Goal: Task Accomplishment & Management: Use online tool/utility

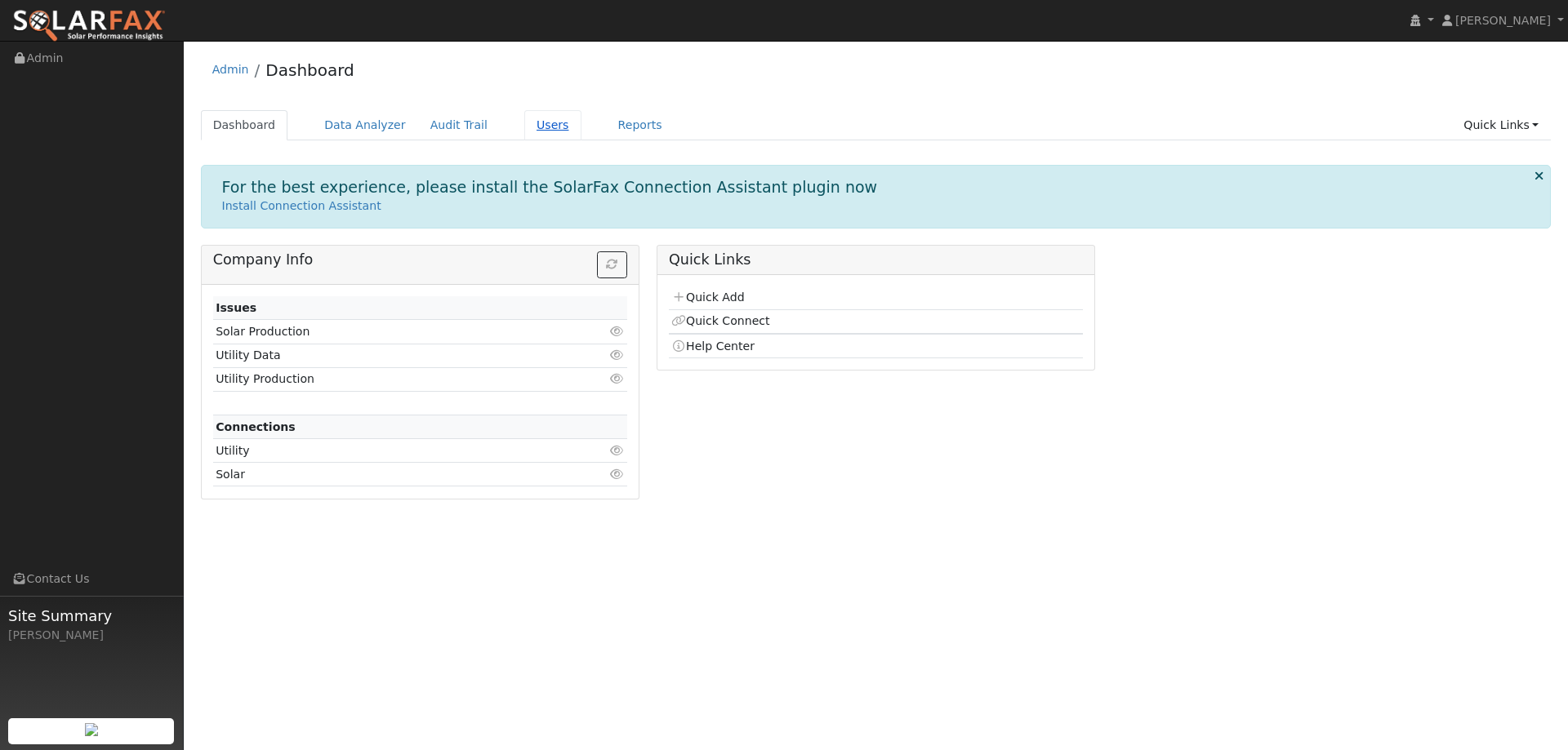
click at [528, 123] on link "Users" at bounding box center [553, 125] width 57 height 30
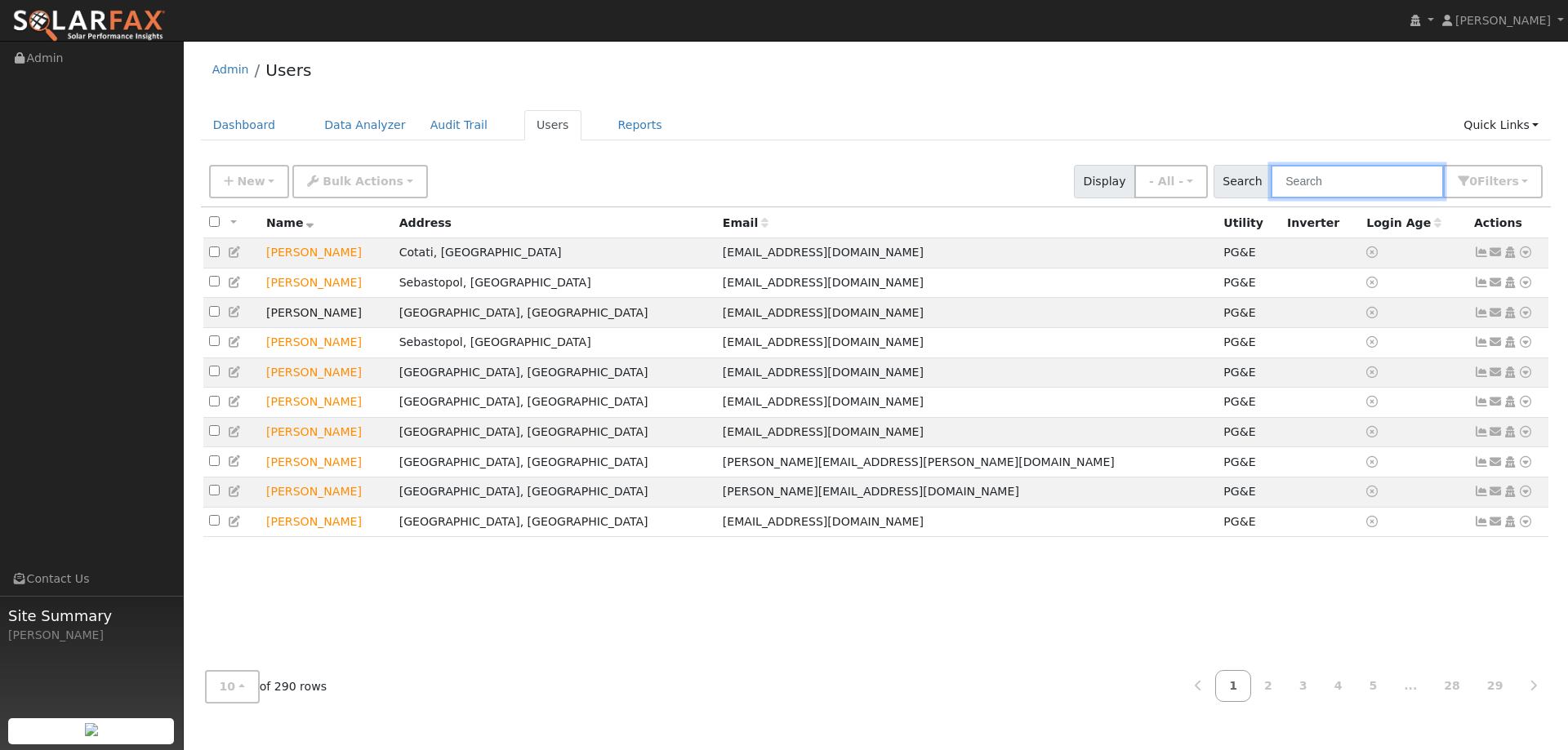
click at [1355, 179] on input "text" at bounding box center [1357, 182] width 173 height 33
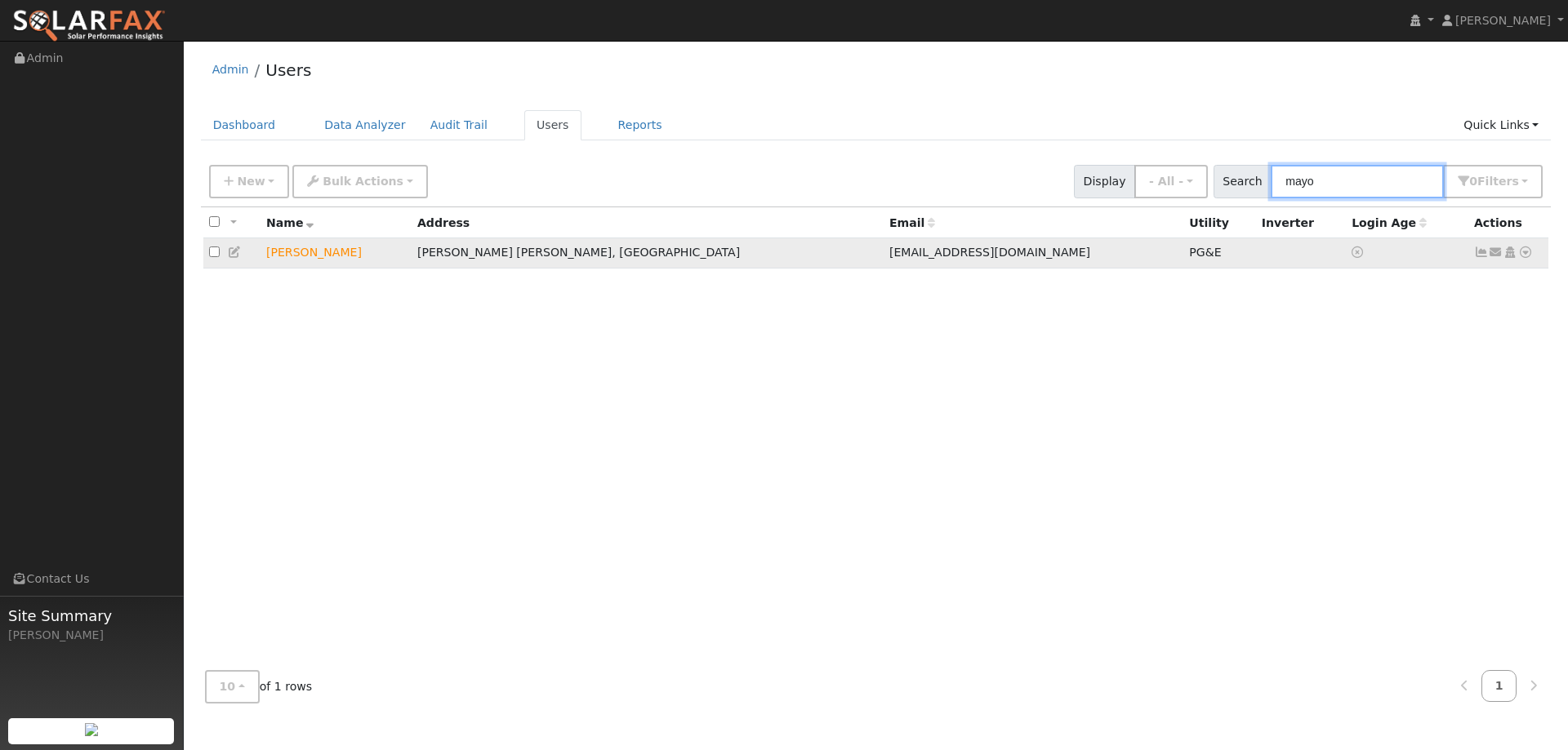
type input "mayo"
click at [1527, 250] on icon at bounding box center [1525, 252] width 15 height 11
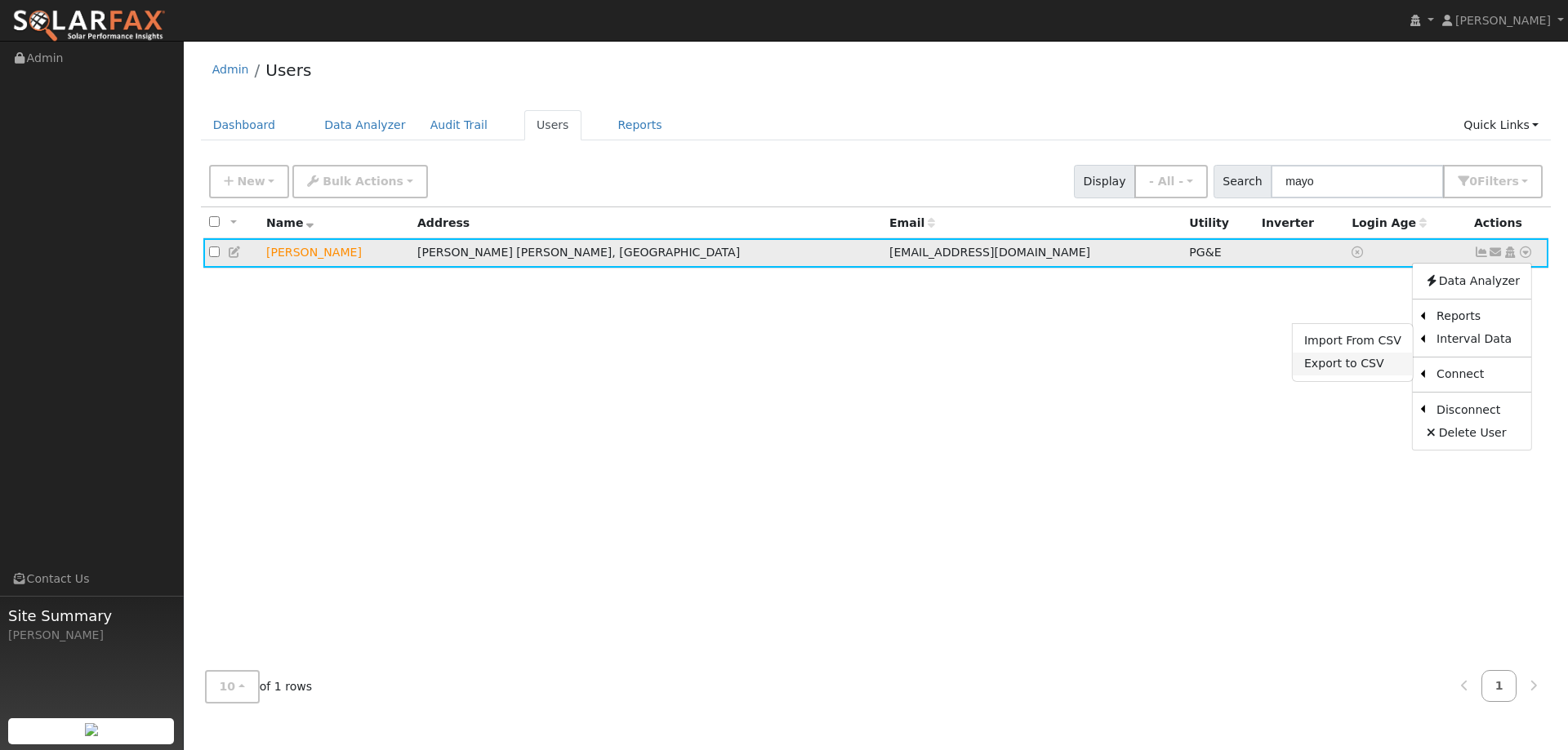
click at [1370, 366] on link "Export to CSV" at bounding box center [1352, 364] width 120 height 23
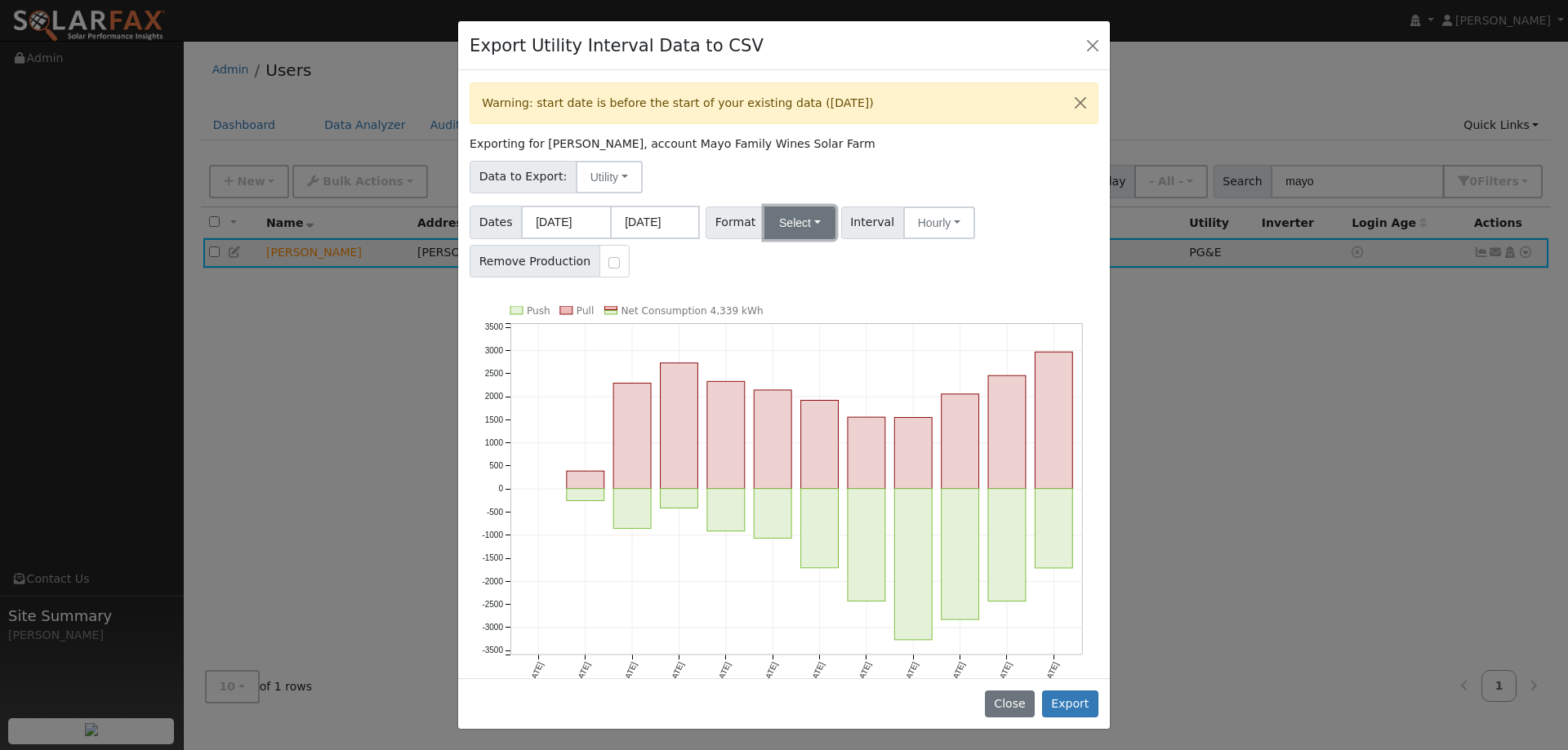
click at [819, 229] on button "Select" at bounding box center [799, 223] width 71 height 33
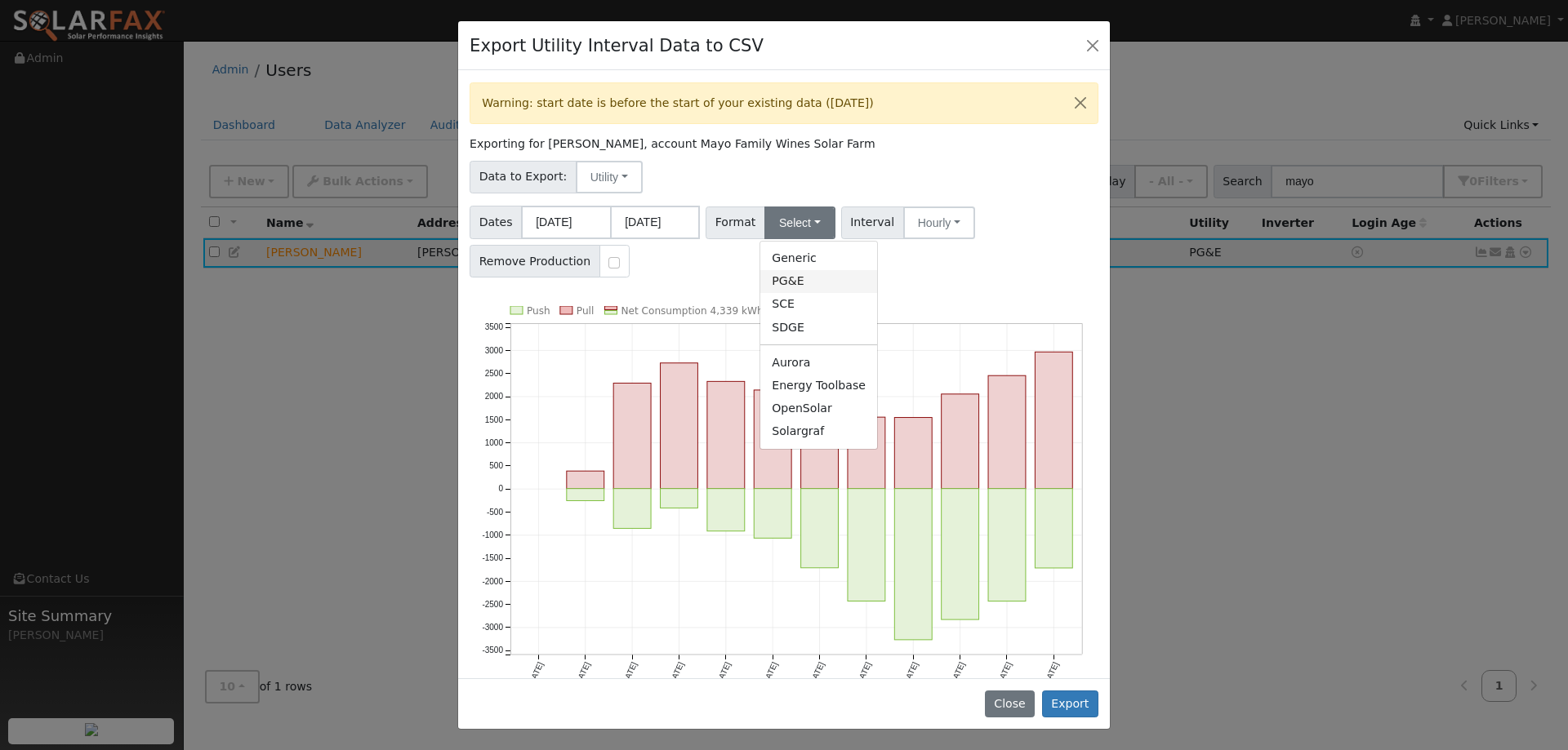
click at [808, 272] on link "PG&E" at bounding box center [818, 281] width 117 height 23
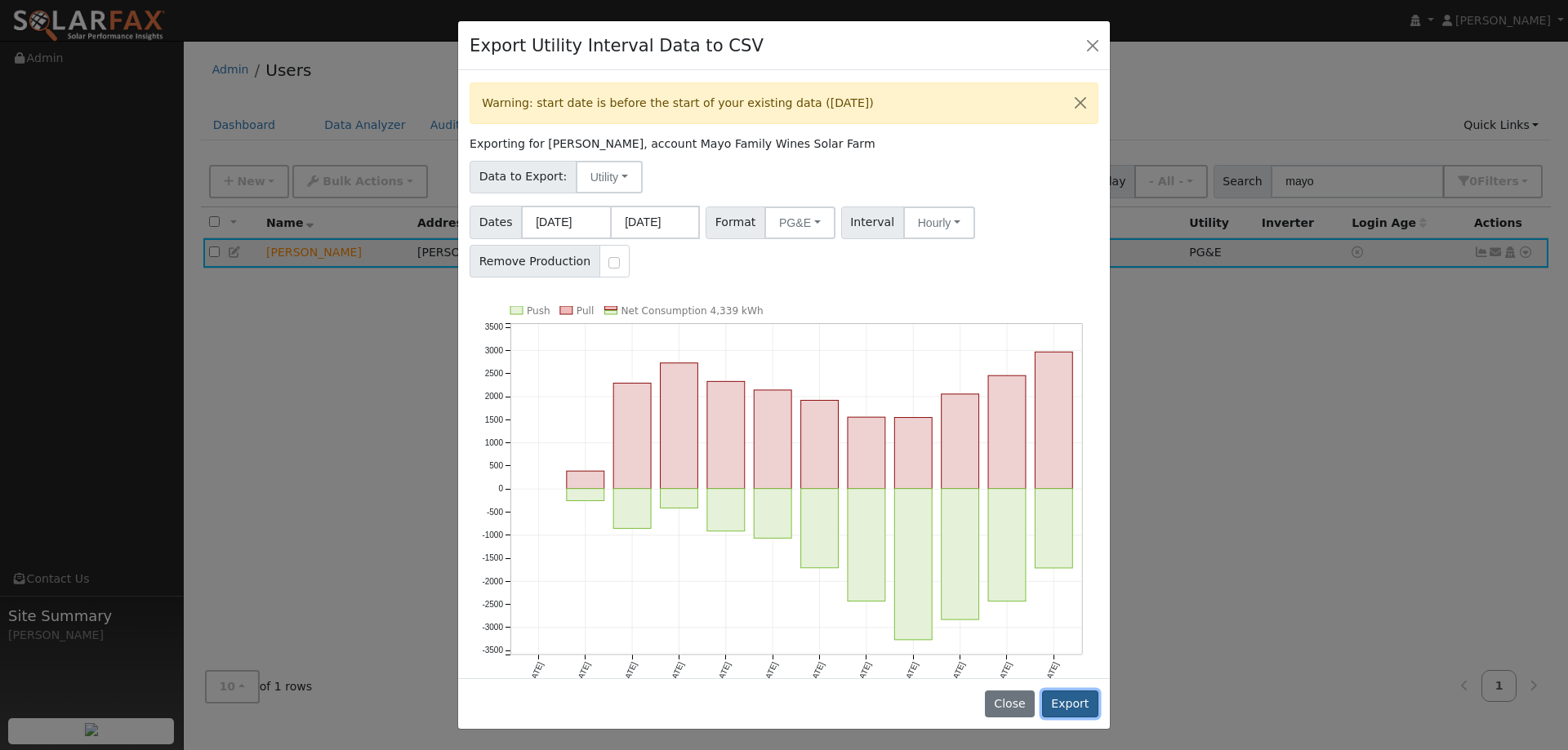
click at [1071, 699] on button "Export" at bounding box center [1069, 704] width 56 height 28
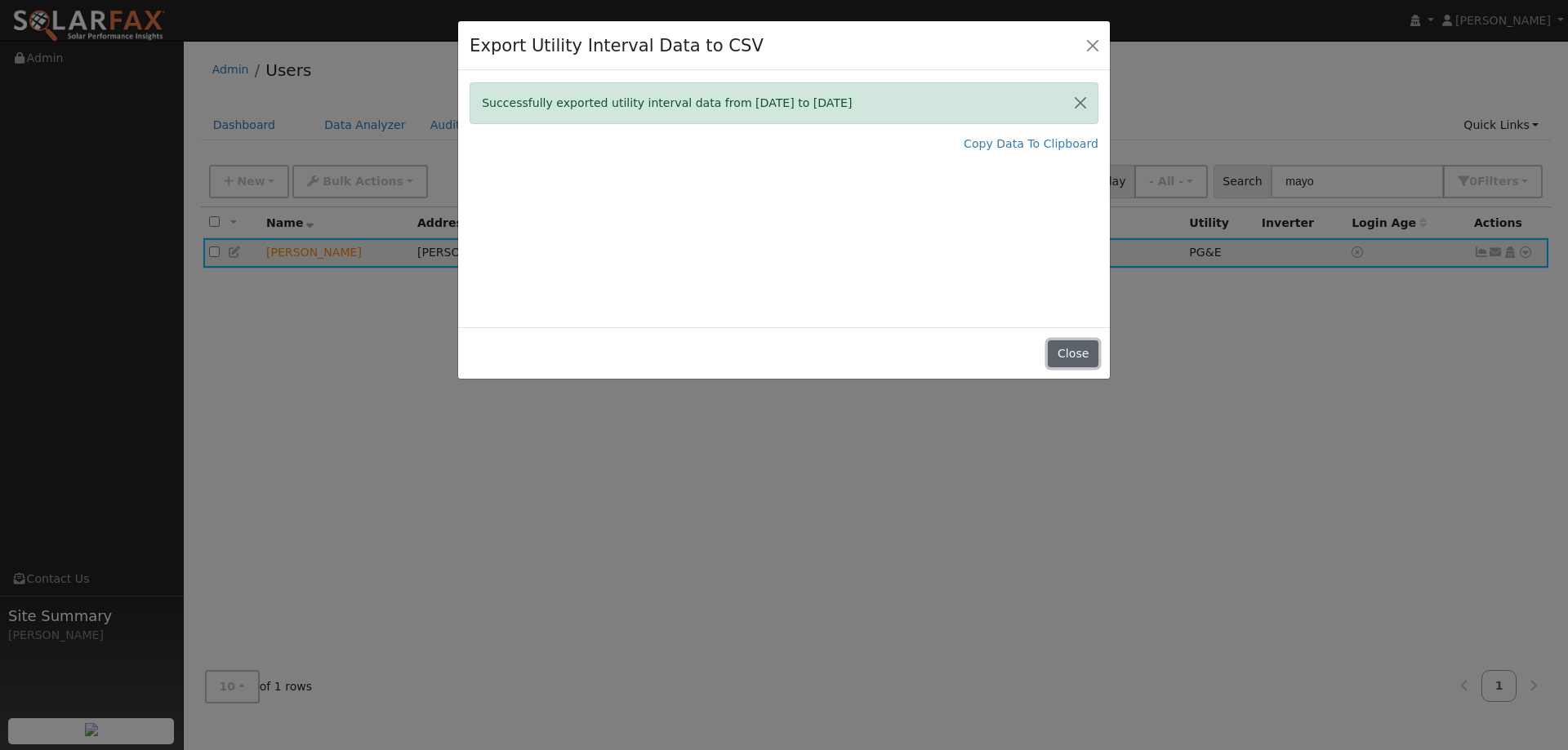
click at [1070, 351] on button "Close" at bounding box center [1072, 354] width 50 height 28
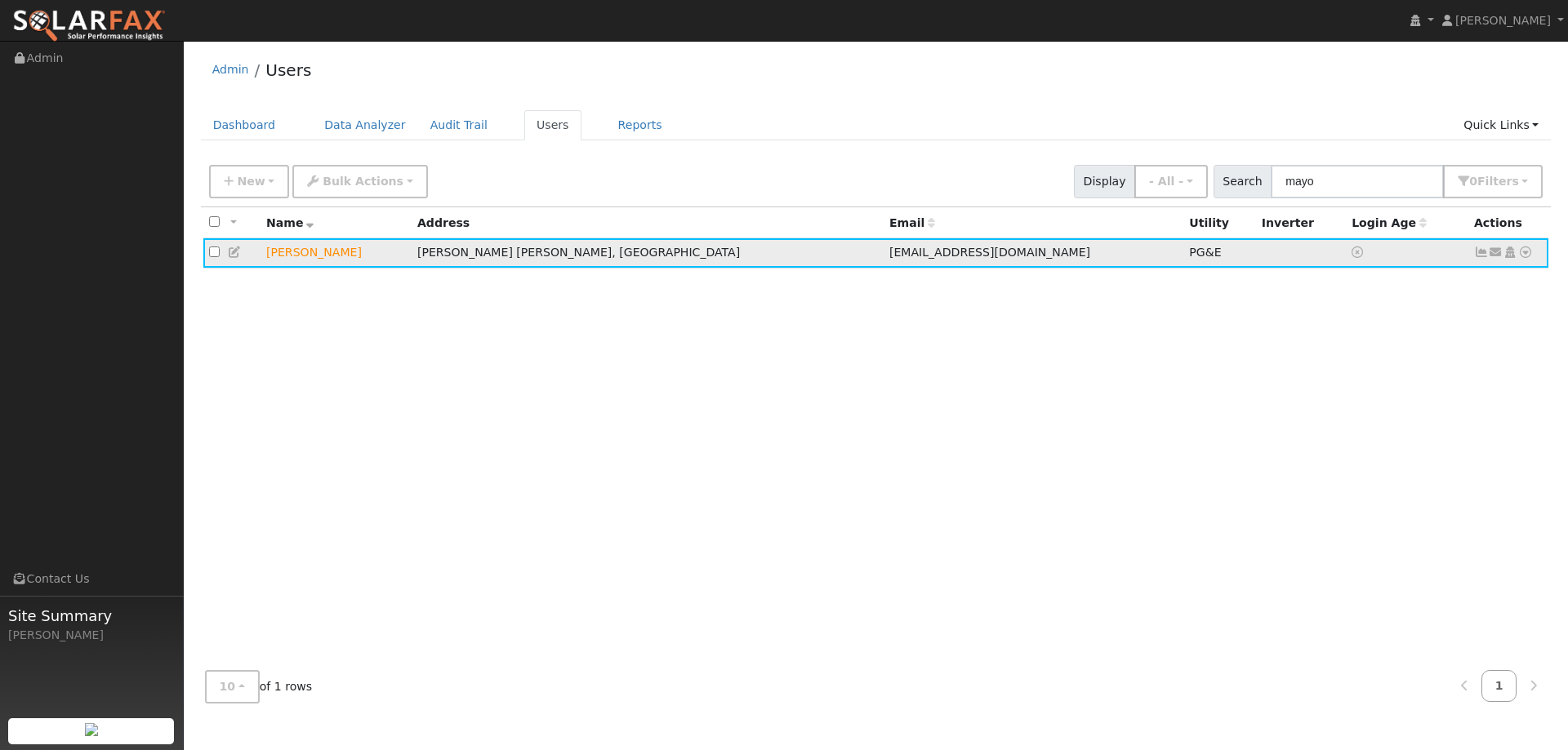
click at [1519, 258] on icon at bounding box center [1525, 252] width 15 height 11
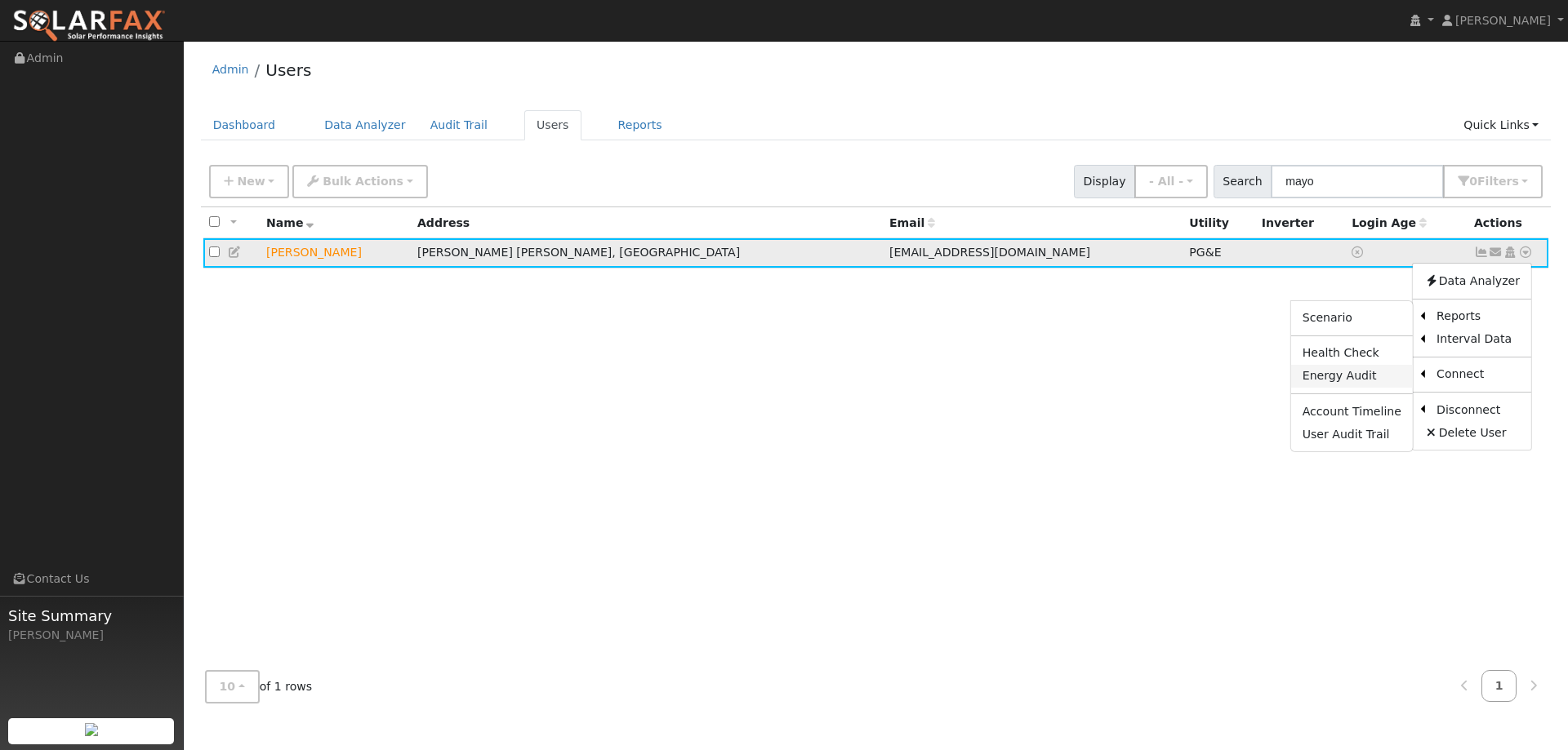
click at [1357, 375] on link "Energy Audit" at bounding box center [1351, 375] width 121 height 23
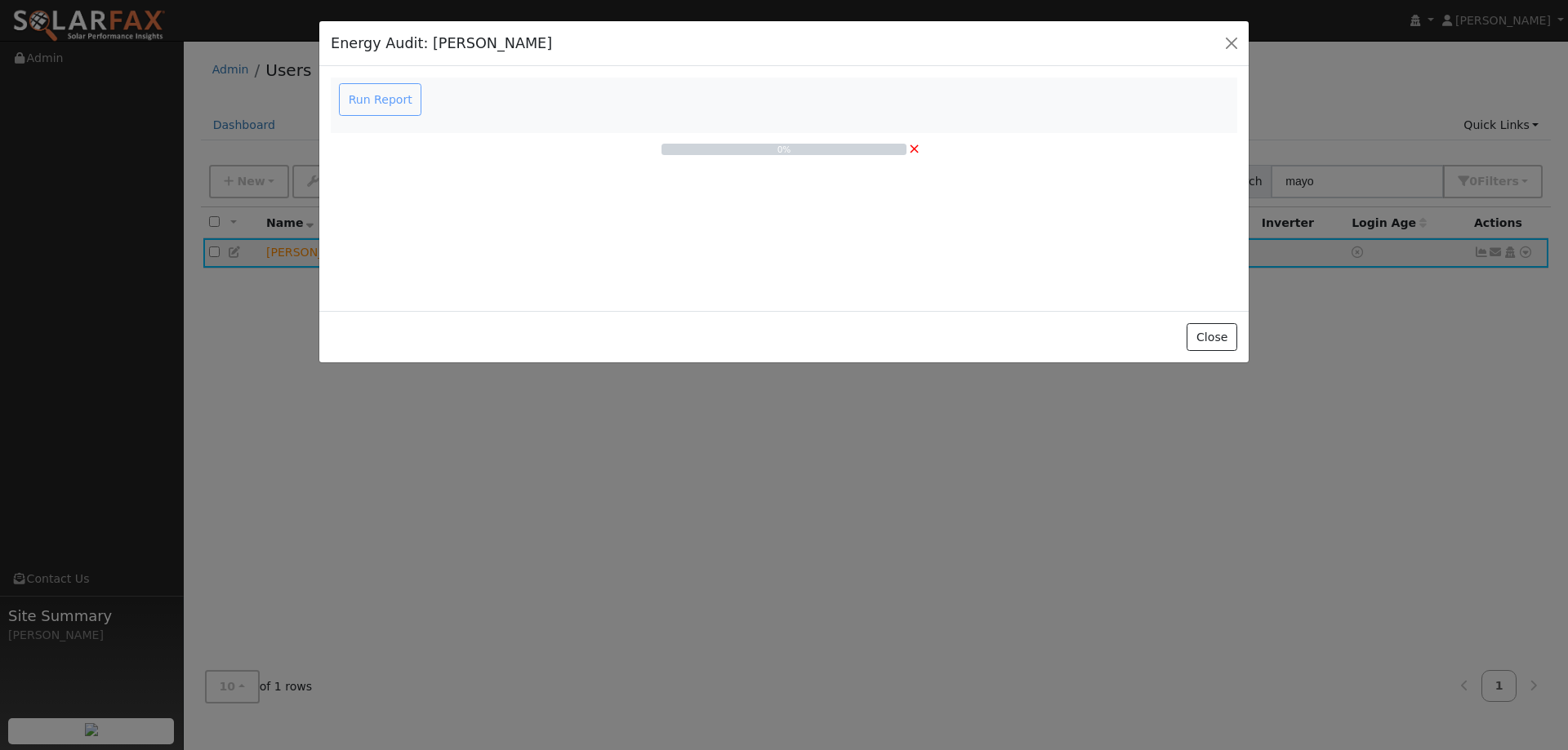
click at [403, 92] on div "Run Report" at bounding box center [382, 100] width 92 height 33
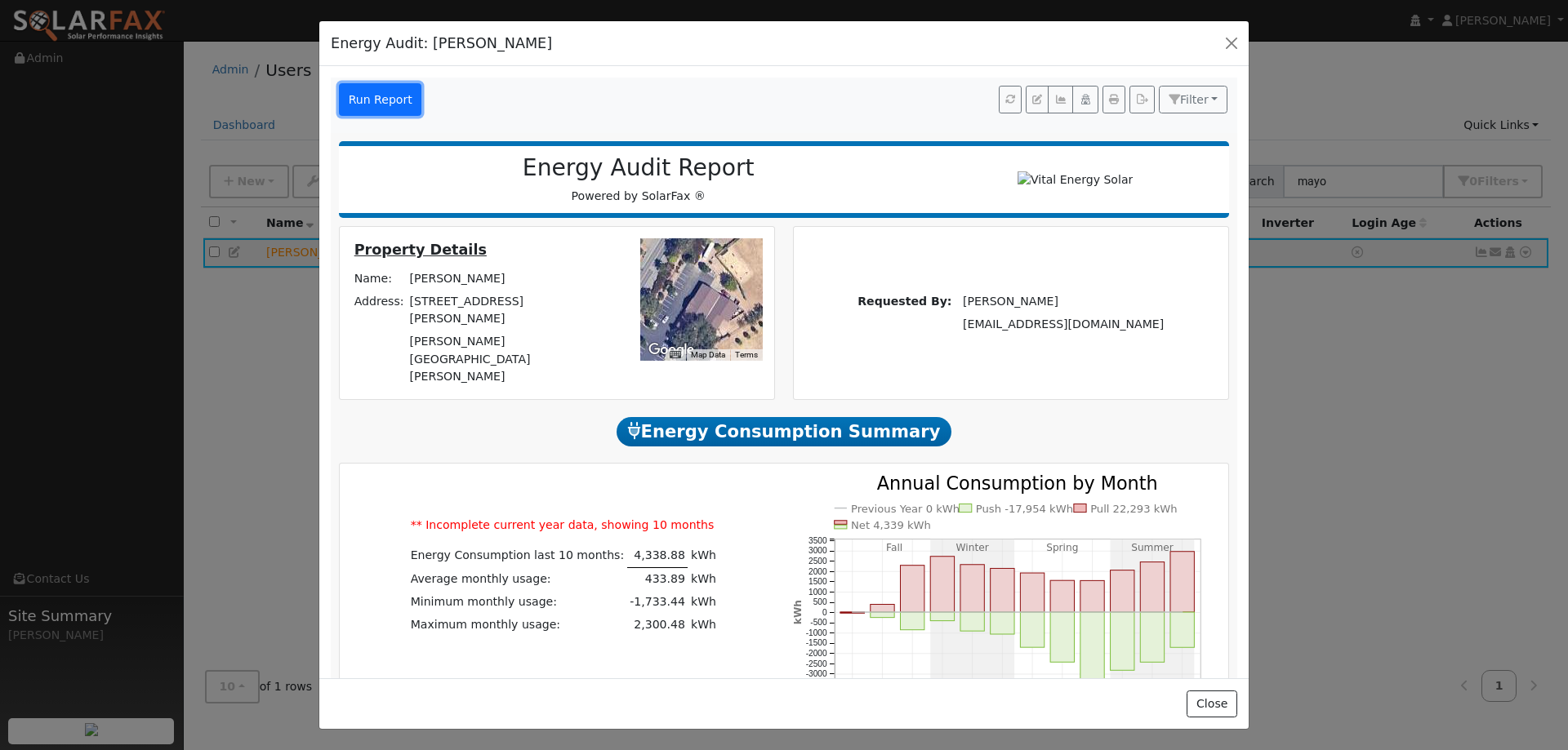
click at [362, 103] on button "Run Report" at bounding box center [380, 100] width 83 height 33
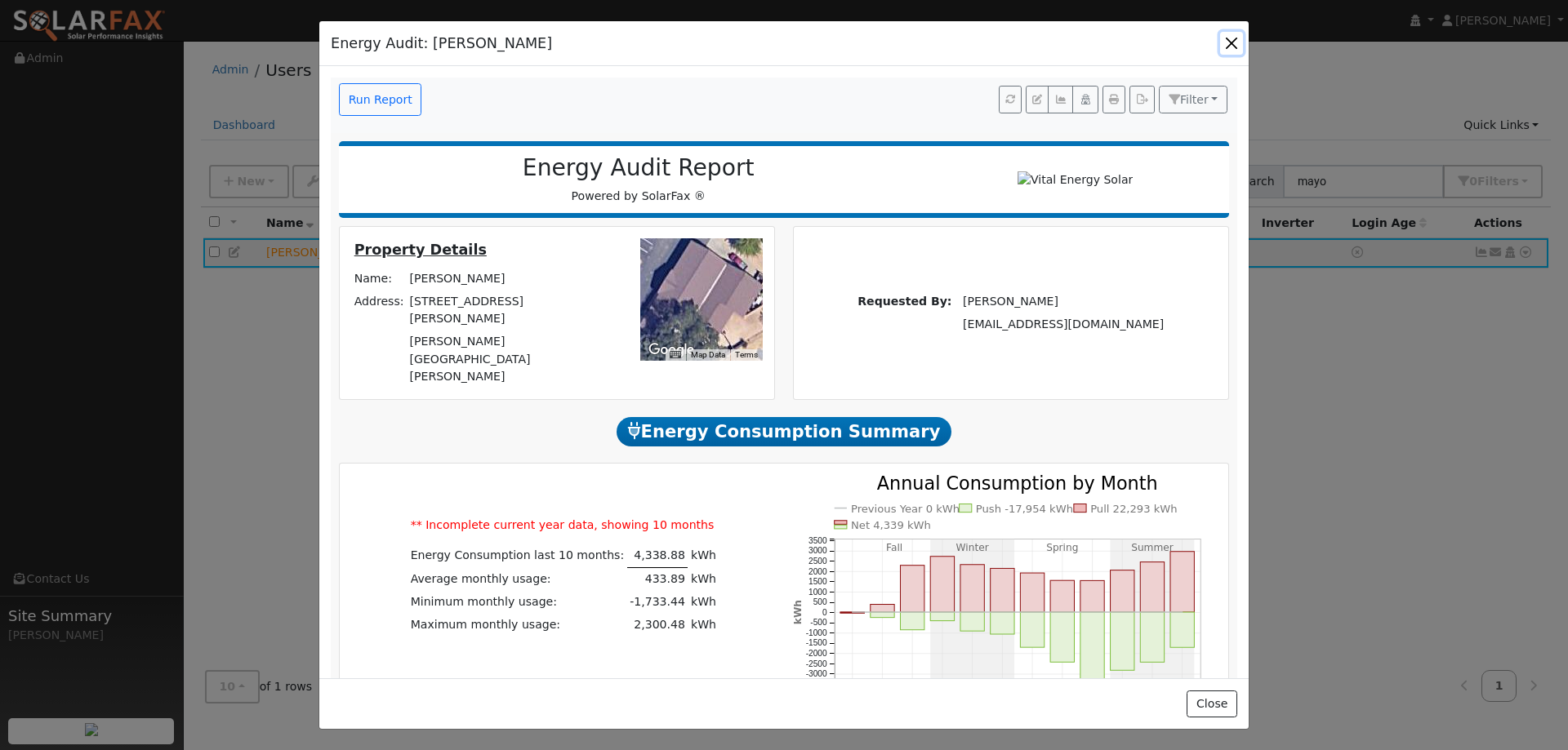
click at [1237, 39] on button "button" at bounding box center [1231, 43] width 23 height 23
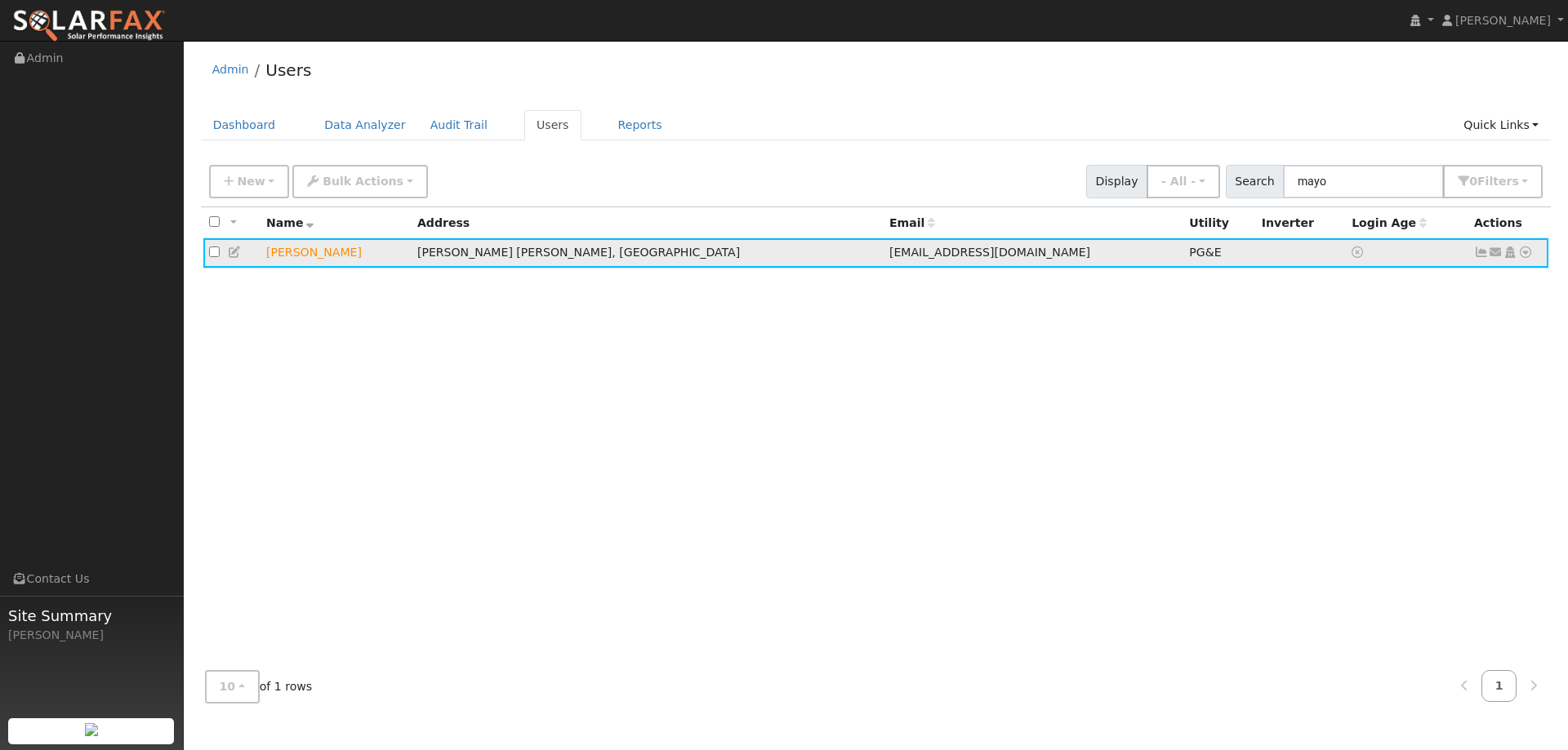
click at [1530, 253] on icon at bounding box center [1525, 252] width 15 height 11
click at [1436, 292] on link "Data Analyzer" at bounding box center [1472, 280] width 118 height 23
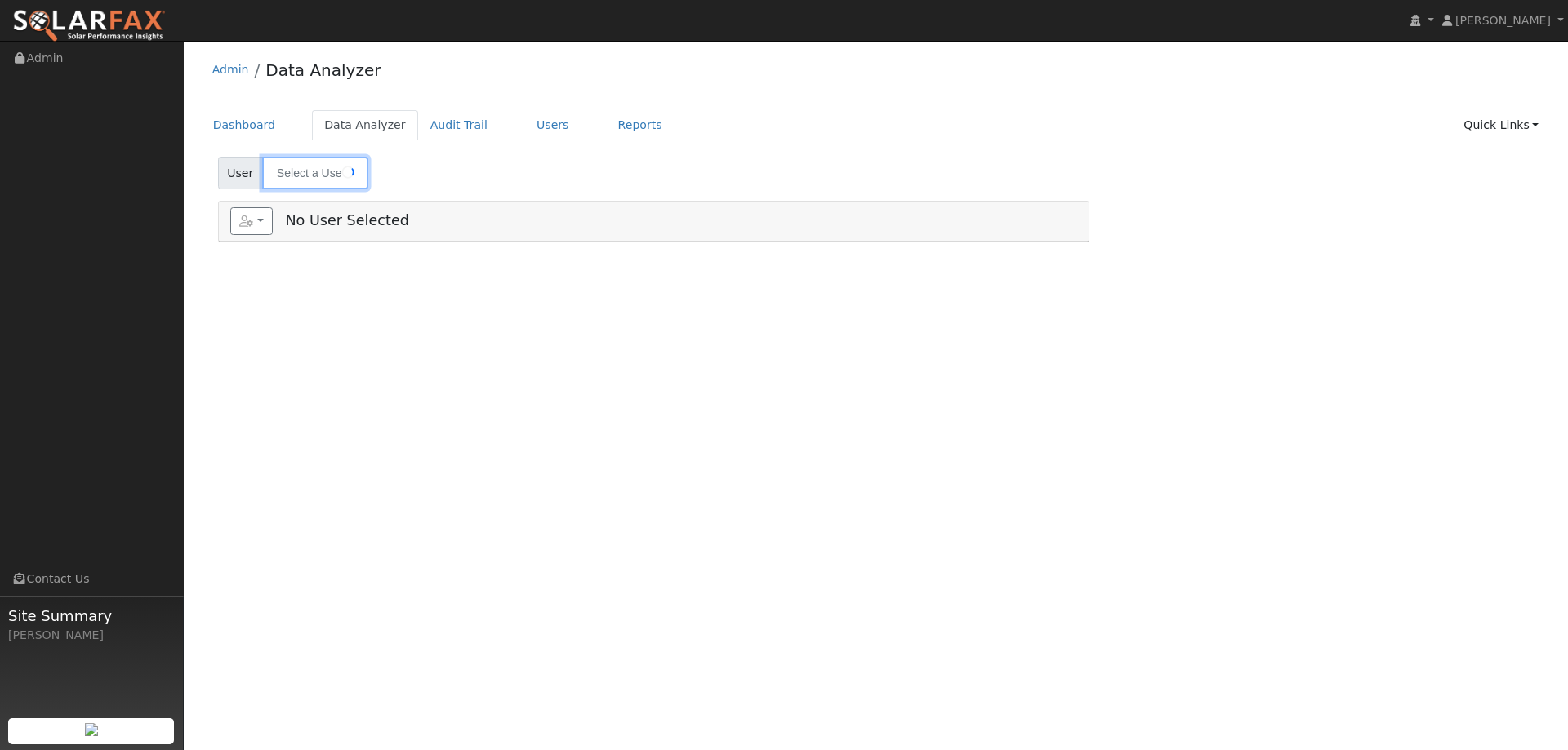
type input "[PERSON_NAME]"
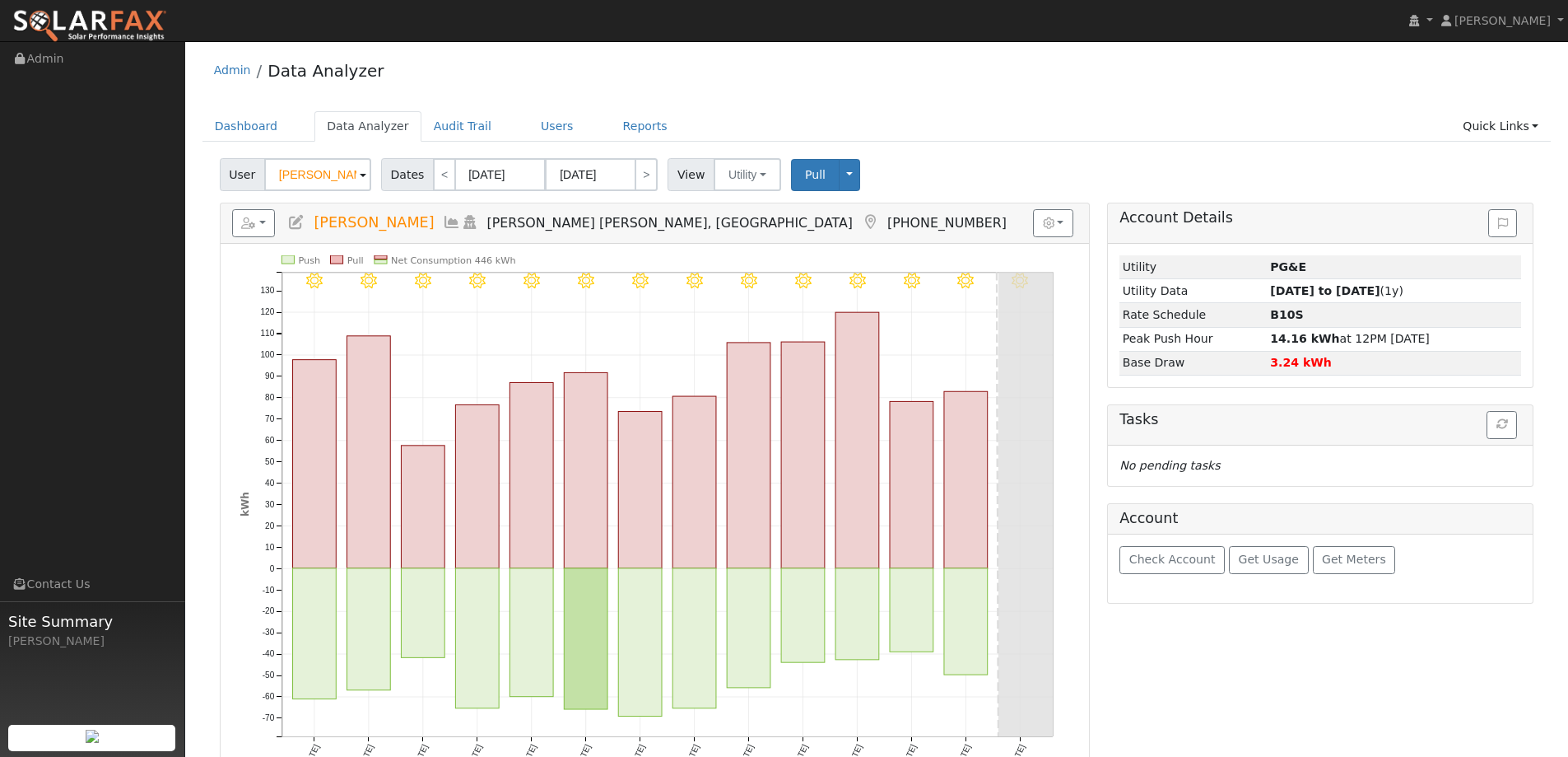
click at [362, 169] on span at bounding box center [362, 176] width 6 height 19
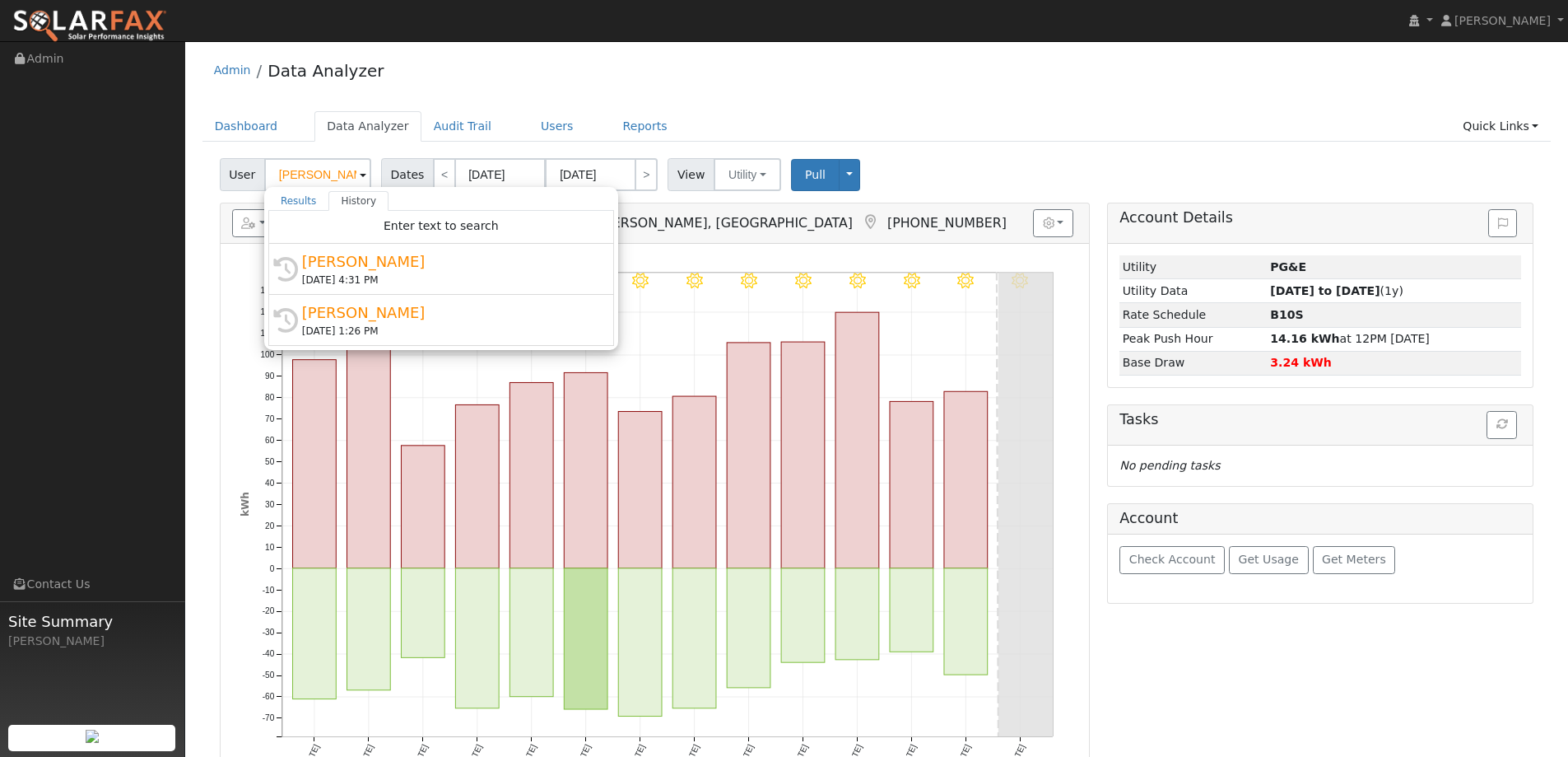
click at [538, 93] on div "Admin Data Analyzer" at bounding box center [877, 74] width 1349 height 50
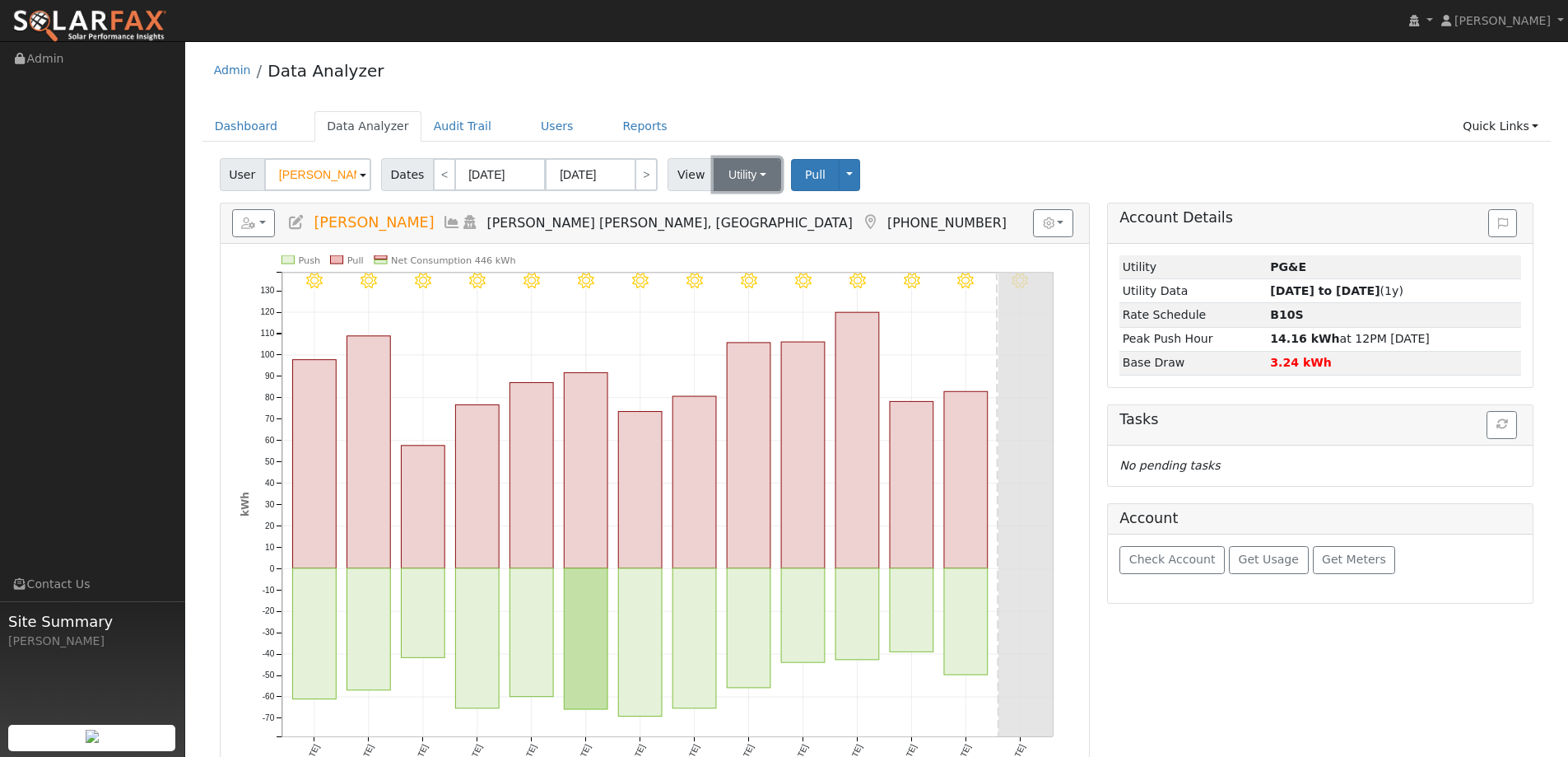
click at [730, 176] on button "Utility" at bounding box center [747, 175] width 68 height 33
click at [727, 112] on ul "Dashboard Data Analyzer Audit Trail Users Reports Quick Links Quick Add Quick C…" at bounding box center [877, 126] width 1349 height 31
click at [844, 175] on button "Toggle Dropdown" at bounding box center [849, 175] width 21 height 32
click at [901, 175] on div "User Jeff Mayo Account Mayo Family ... Mayo Family Wines Solar Farm 13101 Arnol…" at bounding box center [877, 171] width 1321 height 39
click at [433, 178] on link "<" at bounding box center [445, 175] width 23 height 33
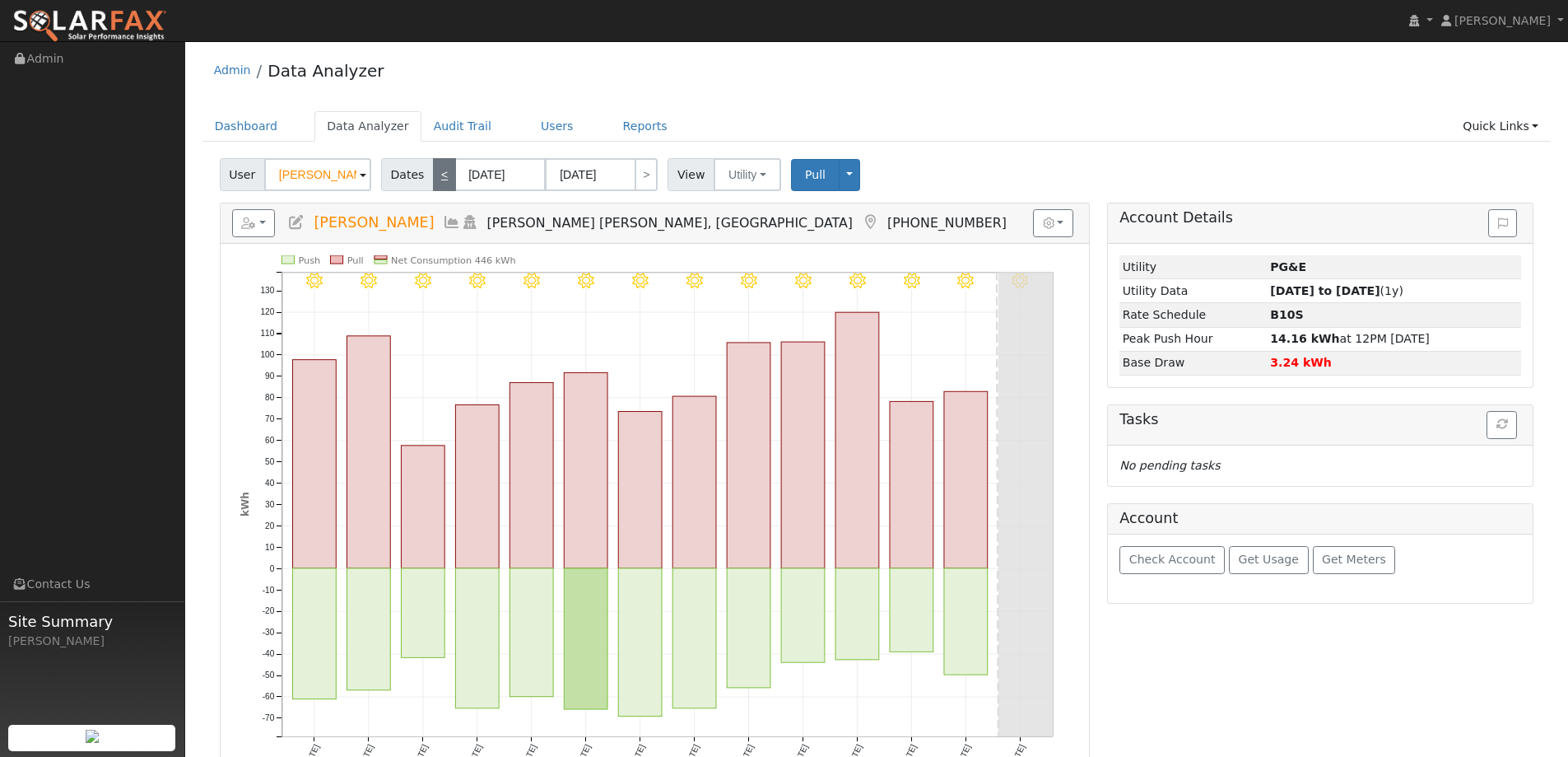
type input "08/08/2025"
type input "08/21/2025"
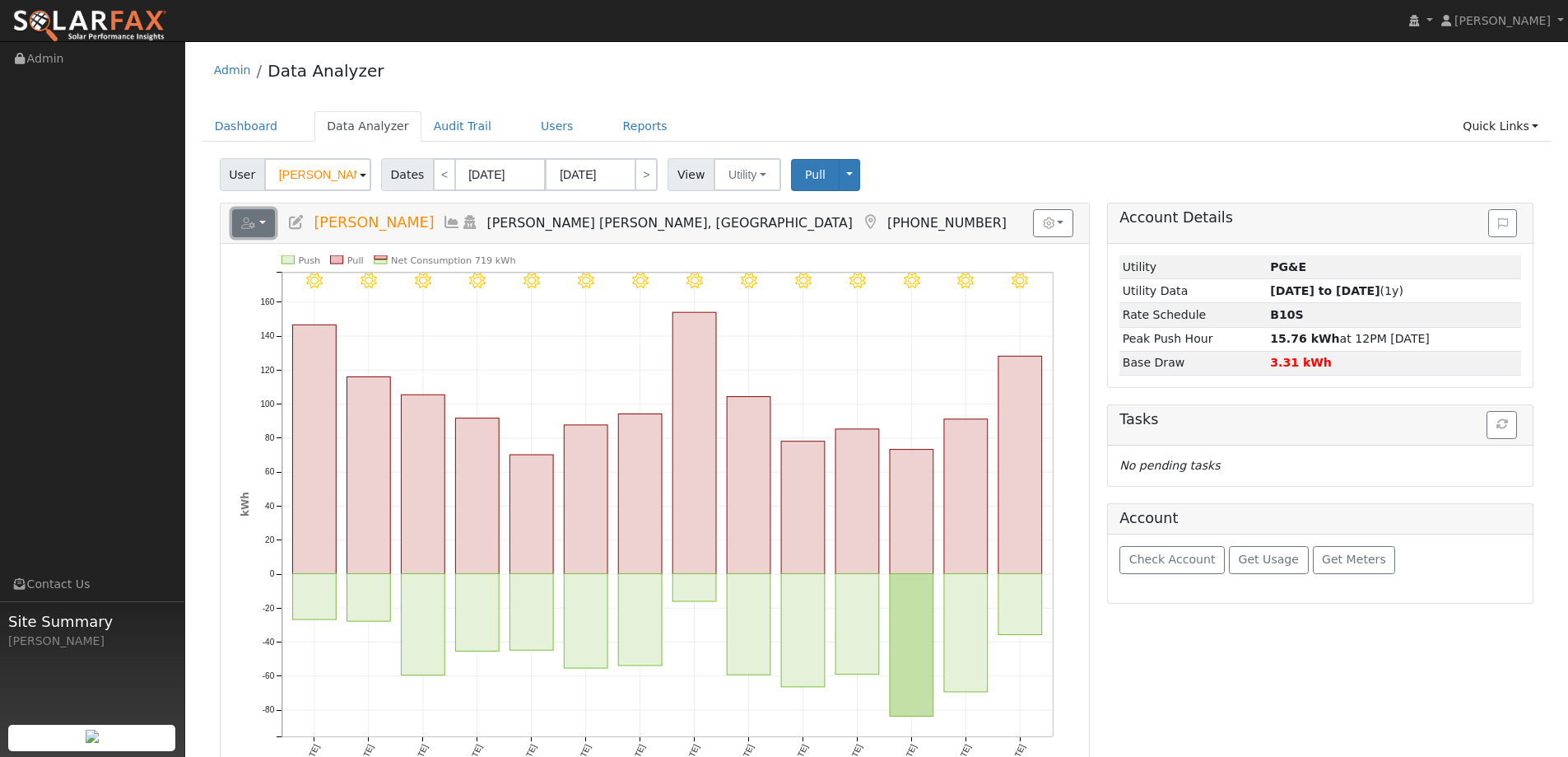
click at [264, 221] on button "button" at bounding box center [254, 223] width 44 height 28
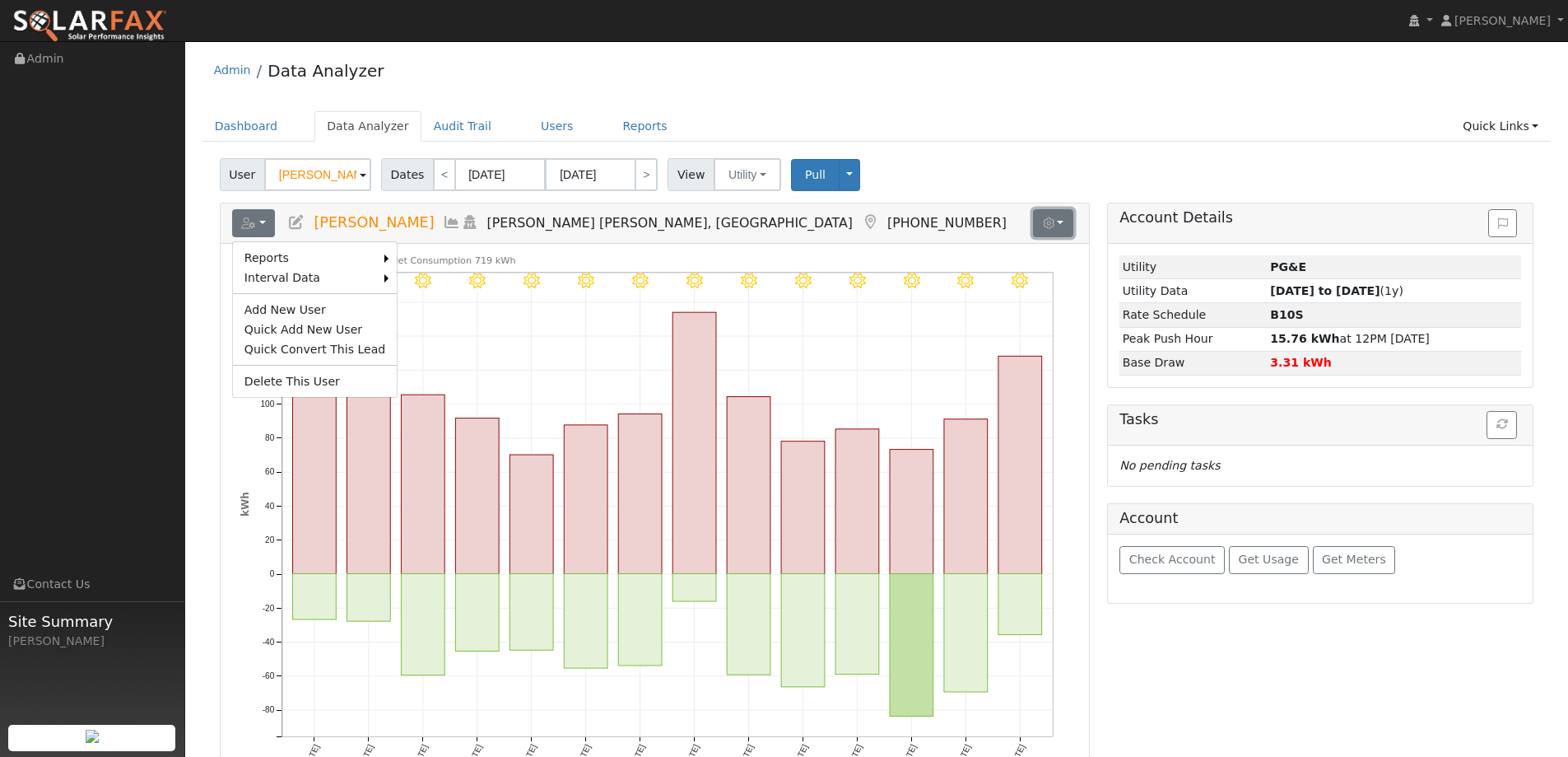
click at [1048, 225] on icon "button" at bounding box center [1048, 223] width 11 height 11
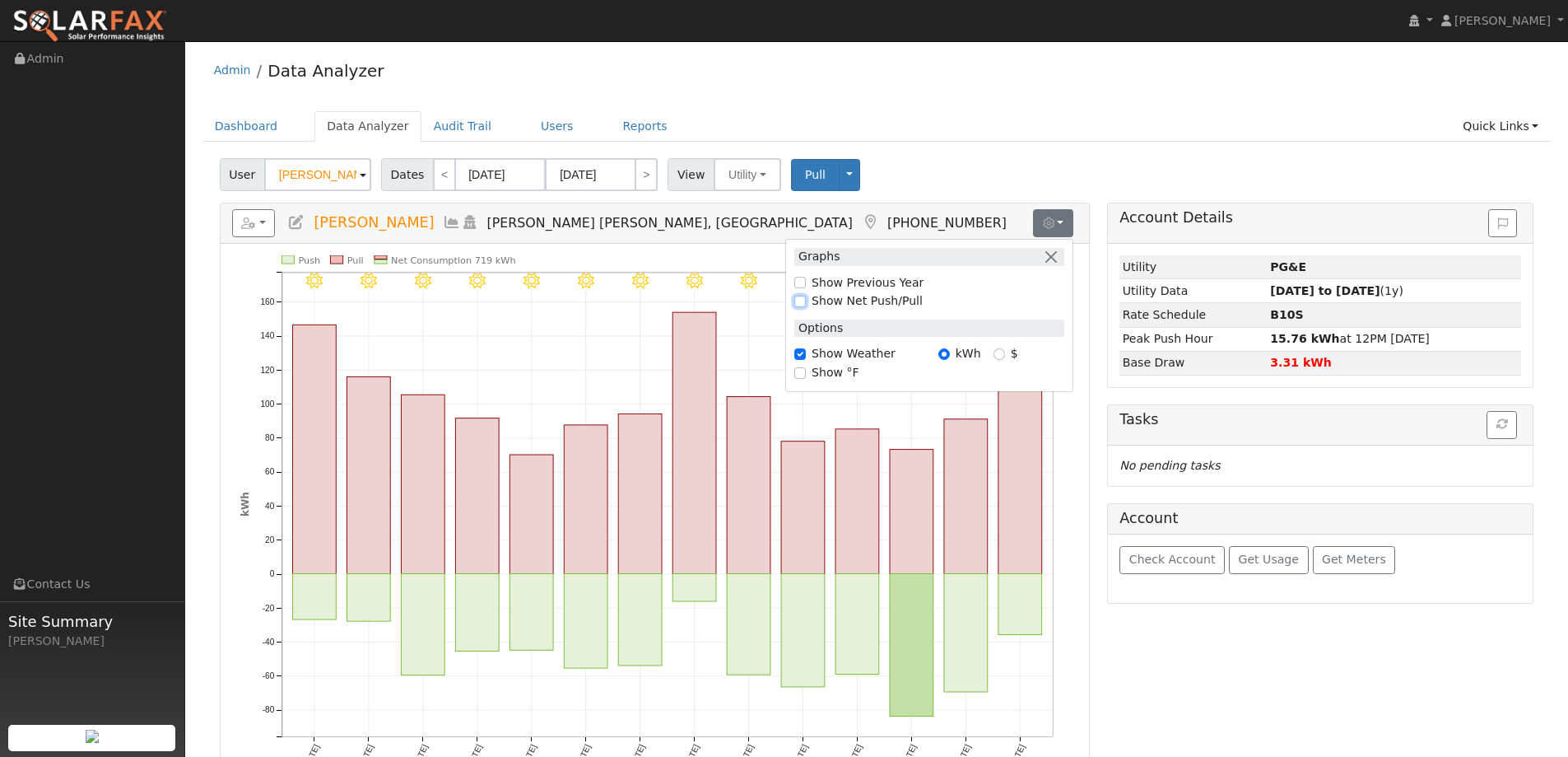
click at [797, 300] on input "Show Net Push/Pull" at bounding box center [800, 301] width 11 height 11
checkbox input "true"
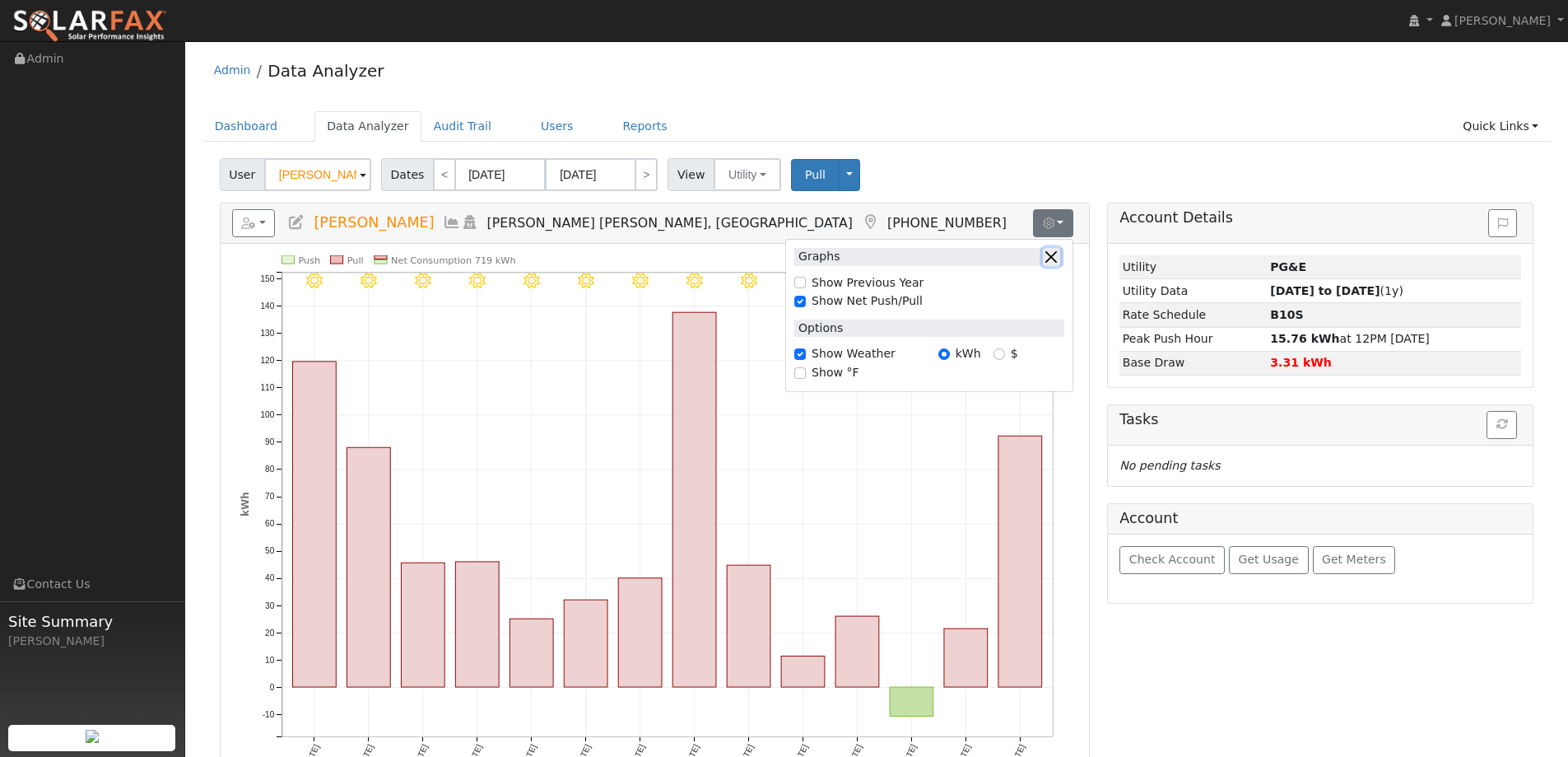
click at [1055, 258] on button "button" at bounding box center [1051, 257] width 18 height 18
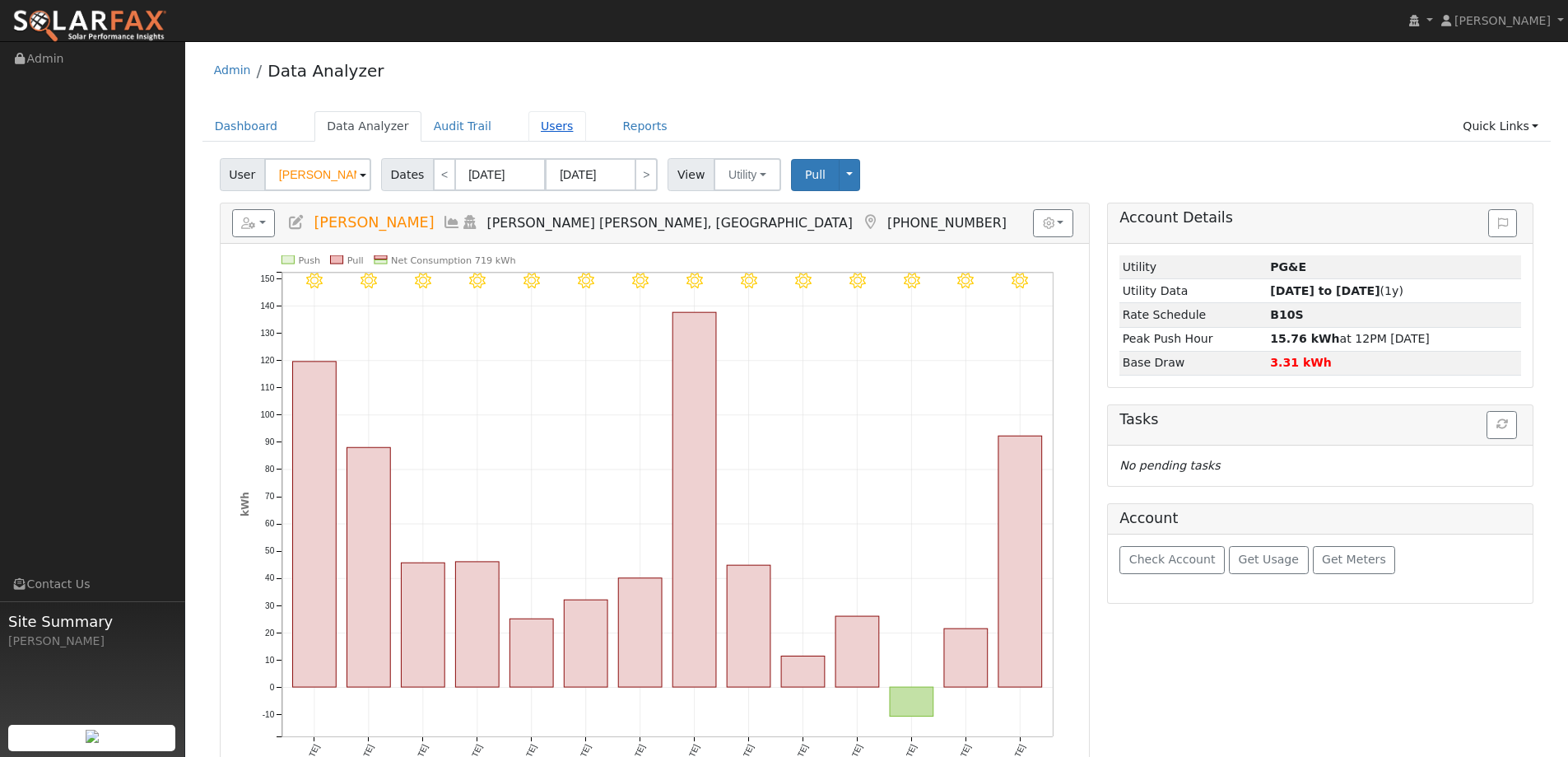
click at [539, 122] on link "Users" at bounding box center [558, 126] width 57 height 31
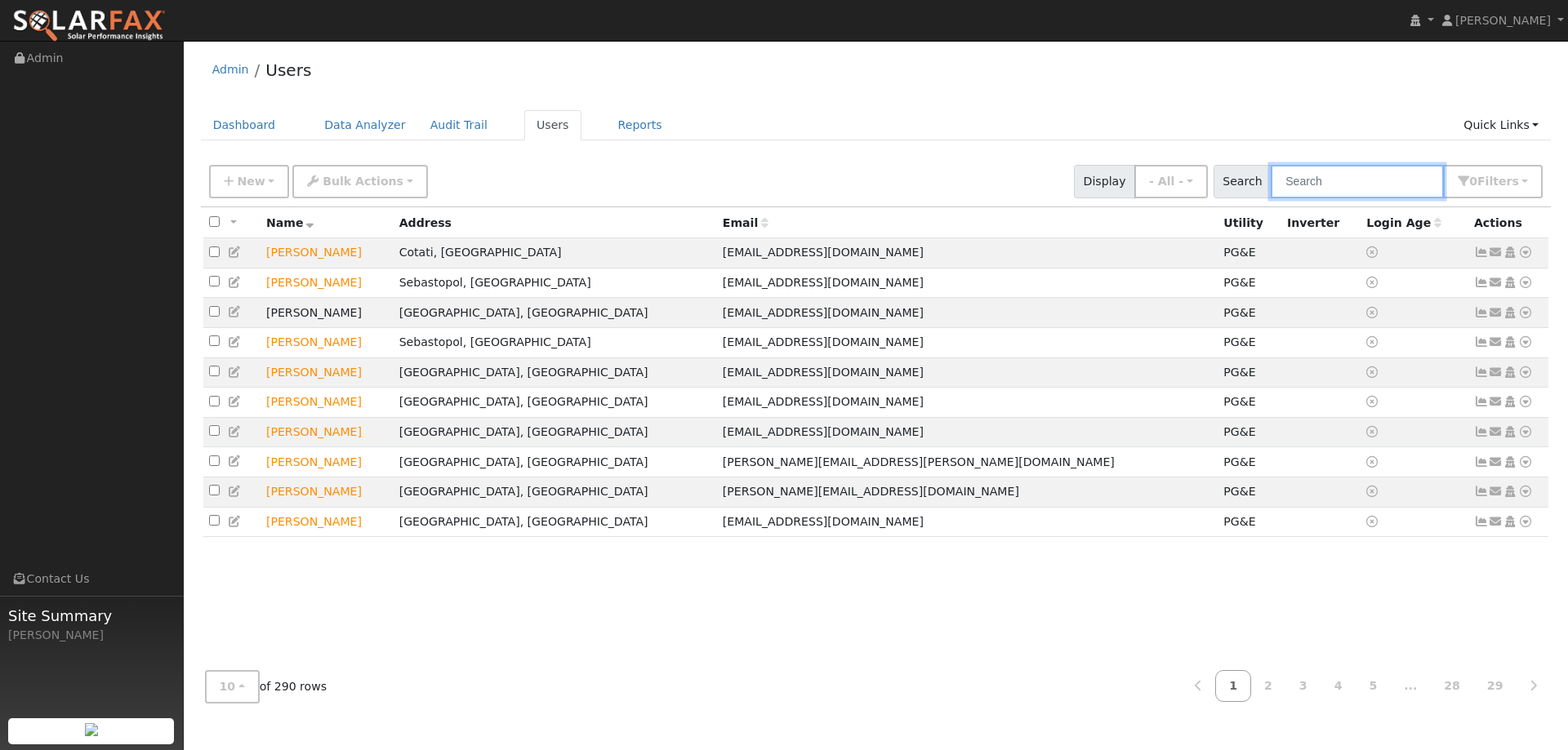
click at [1325, 178] on input "text" at bounding box center [1357, 182] width 173 height 33
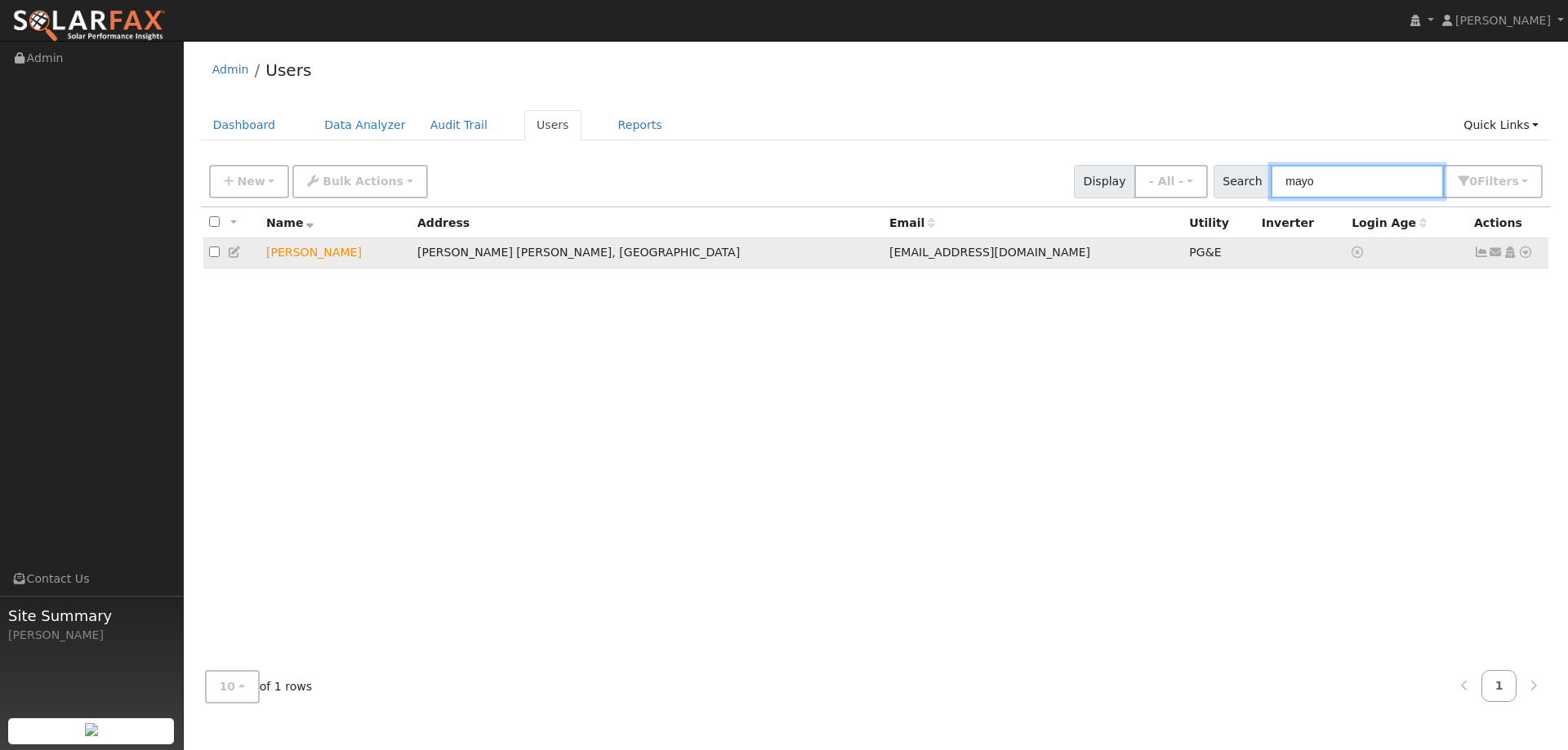
type input "mayo"
click at [1525, 257] on icon at bounding box center [1525, 252] width 15 height 11
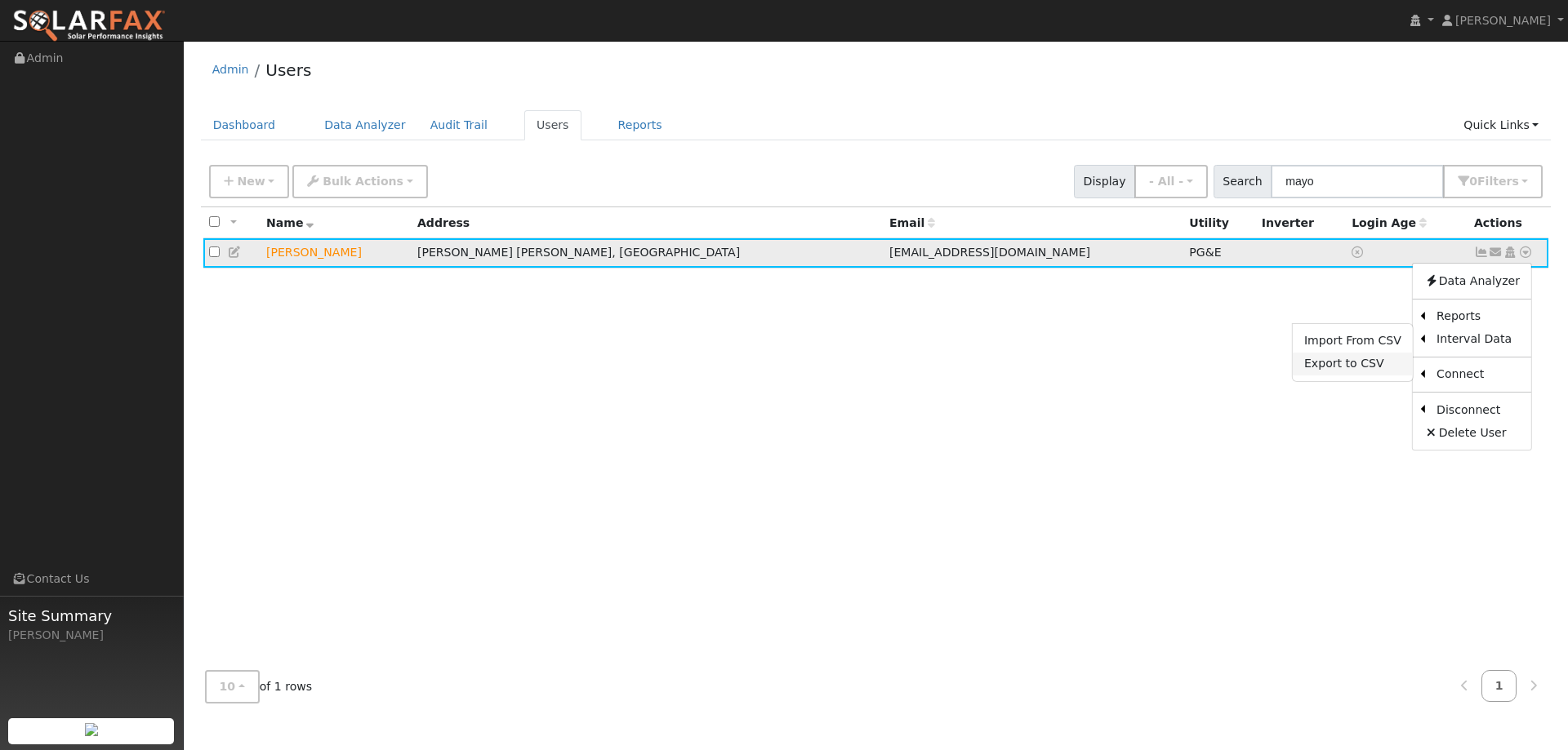
click at [1345, 364] on link "Export to CSV" at bounding box center [1352, 364] width 120 height 23
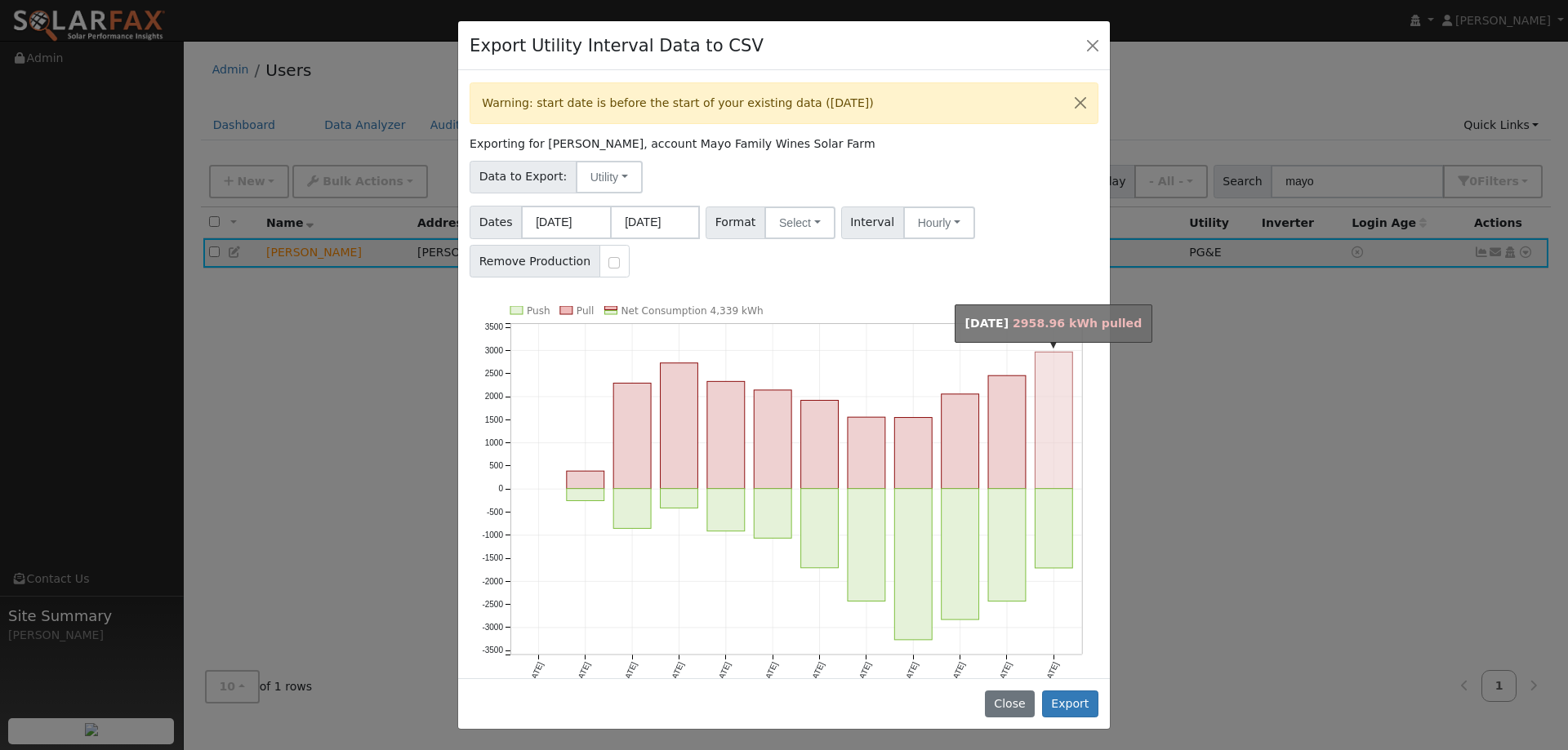
click at [1035, 425] on rect "onclick=""" at bounding box center [1054, 420] width 38 height 136
